Goal: Task Accomplishment & Management: Manage account settings

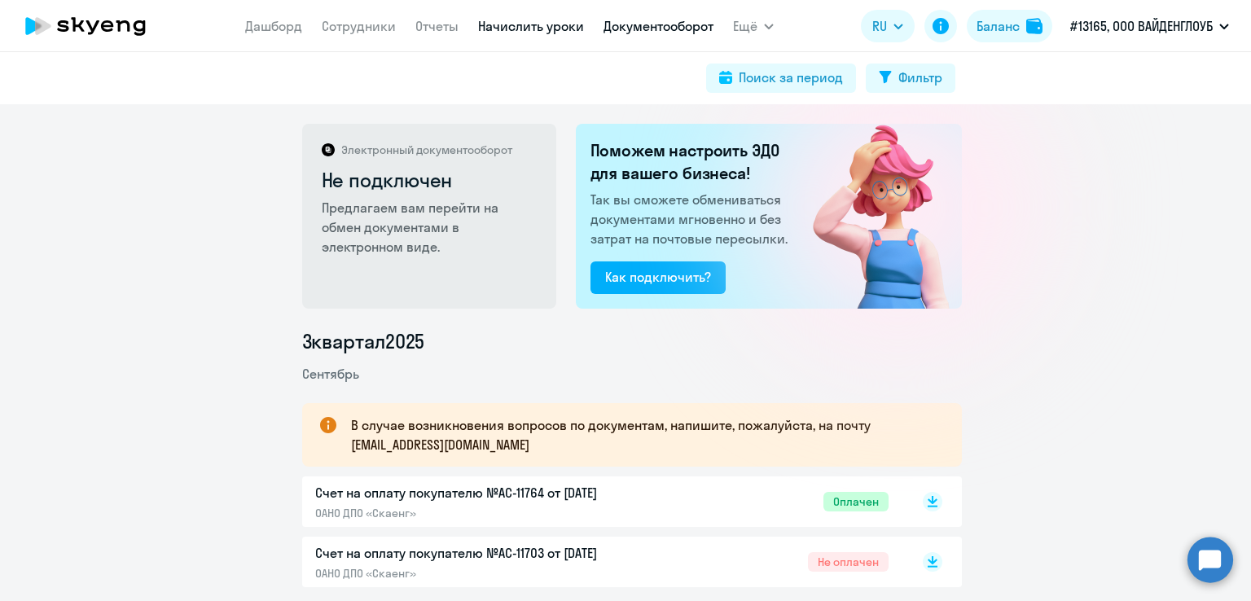
click at [513, 33] on link "Начислить уроки" at bounding box center [531, 26] width 106 height 16
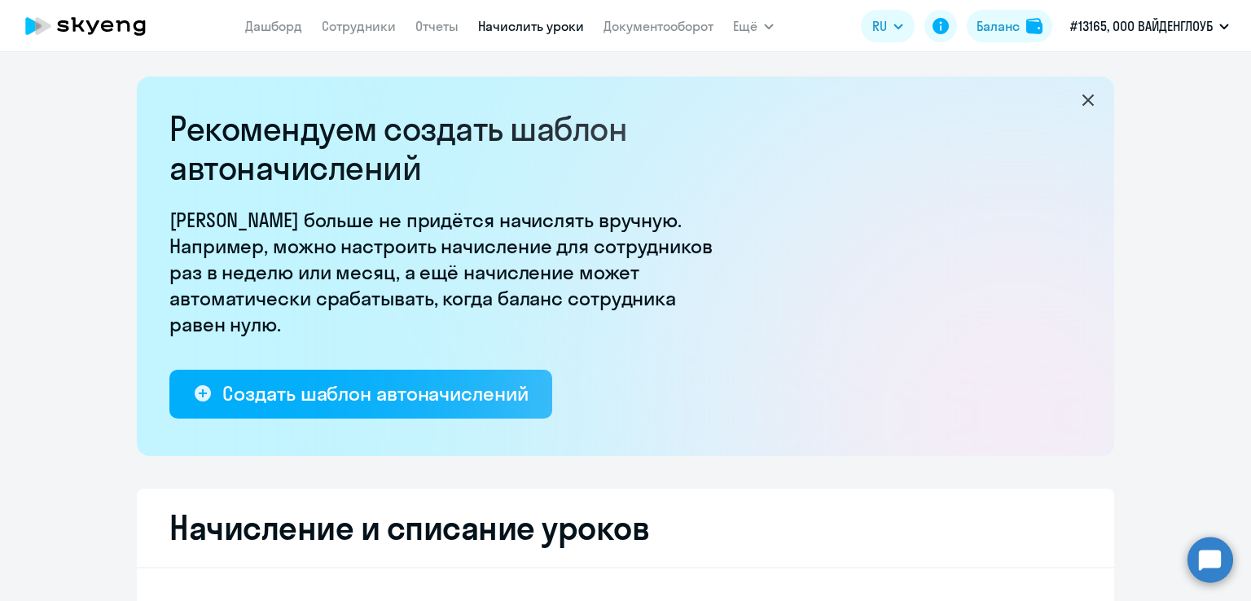
select select "10"
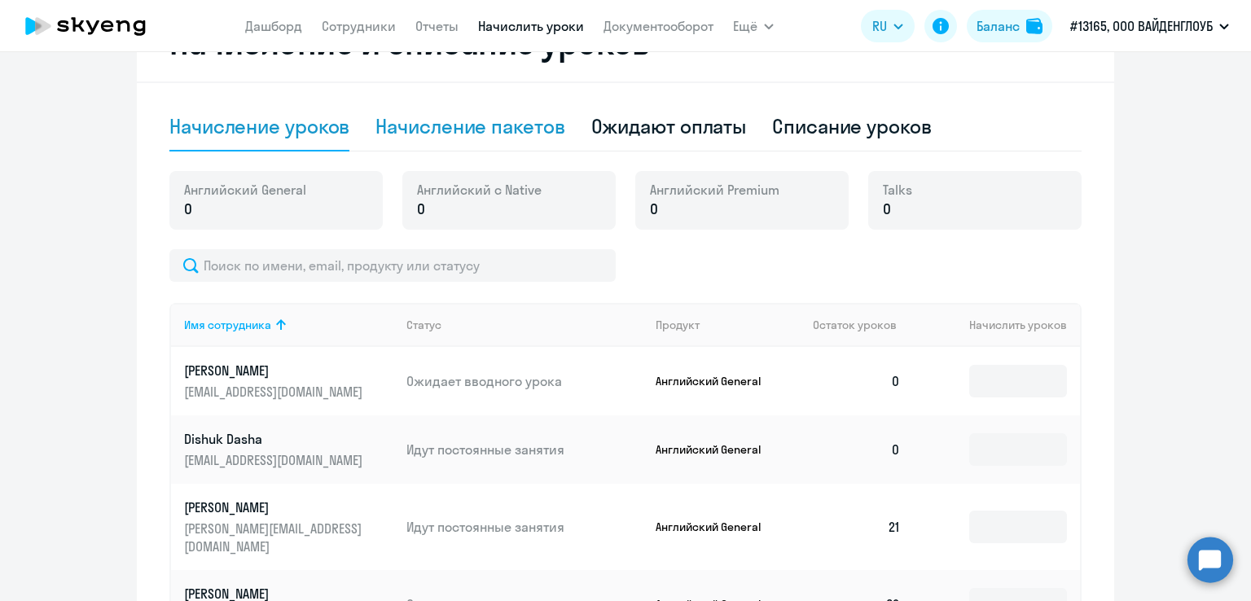
scroll to position [487, 0]
click at [427, 119] on div "Начисление пакетов" at bounding box center [469, 125] width 189 height 26
select select "10"
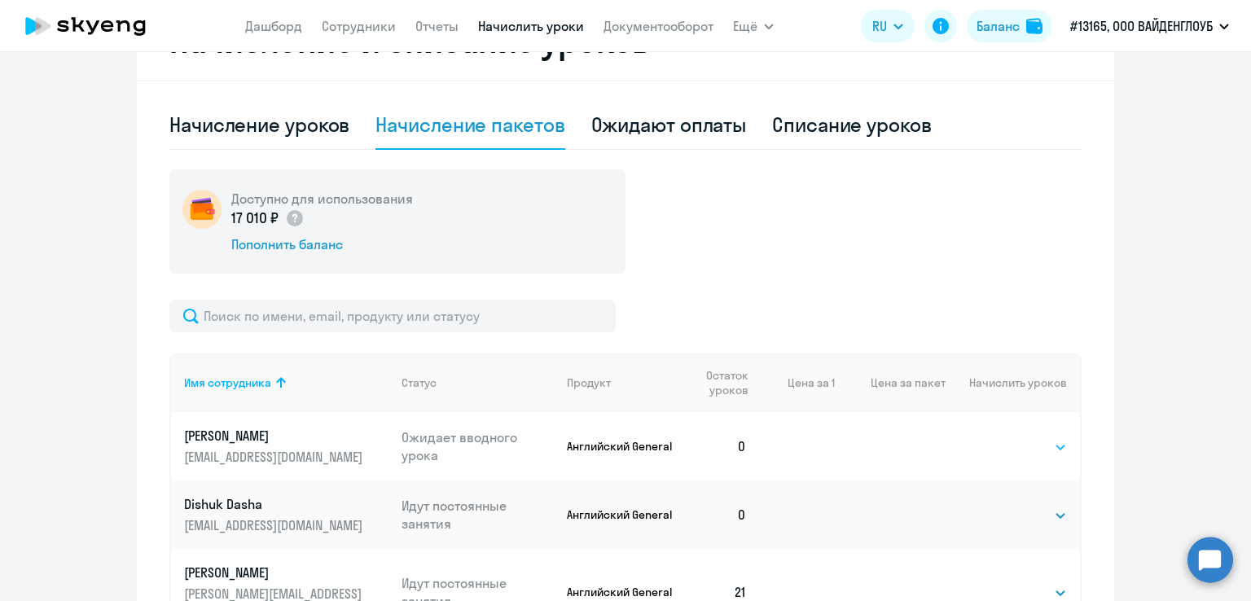
click at [1002, 450] on select "Выбрать 4 8 16 32 64 96 128" at bounding box center [1033, 447] width 67 height 20
click at [1000, 437] on select "Выбрать 4 8 16 32 64 96 128" at bounding box center [1033, 447] width 67 height 20
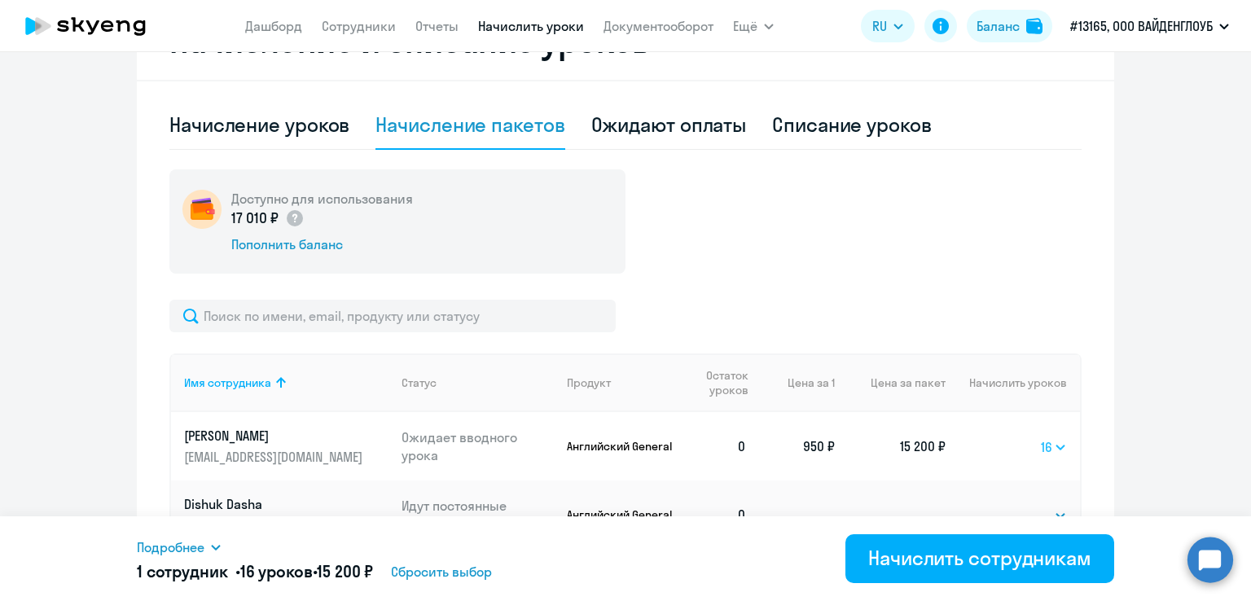
click at [1053, 450] on select "Выбрать 4 8 16 32 64 96 128" at bounding box center [1054, 447] width 26 height 20
select select "32"
click at [1041, 437] on select "Выбрать 4 8 16 32 64 96 128" at bounding box center [1054, 447] width 26 height 20
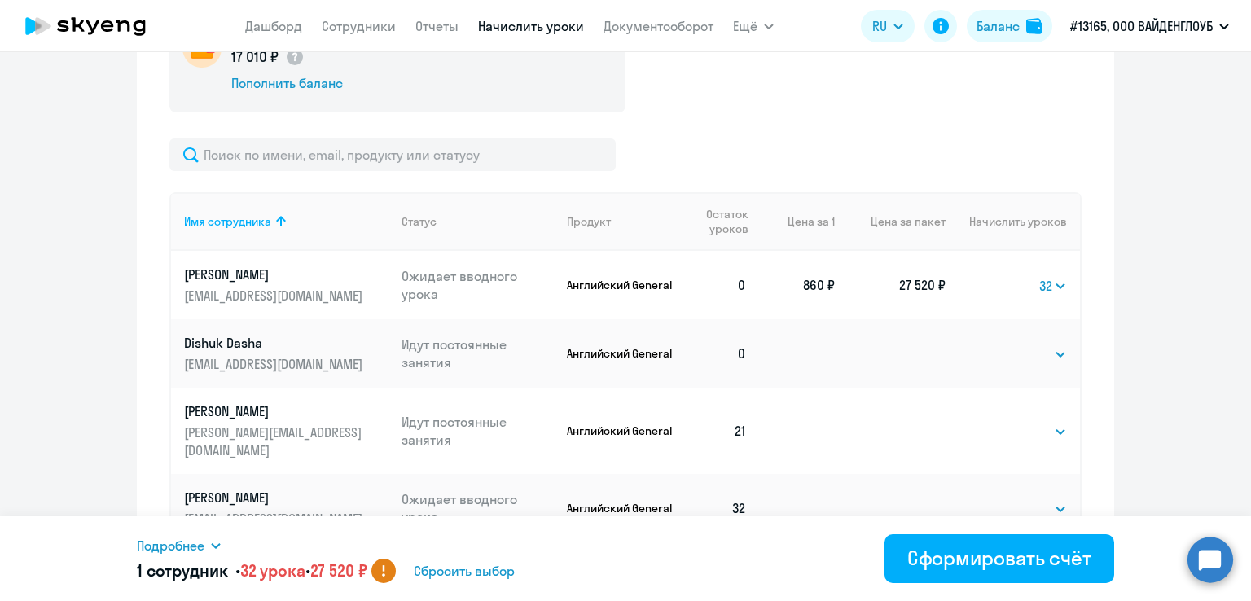
scroll to position [648, 0]
